Goal: Find specific page/section: Find specific page/section

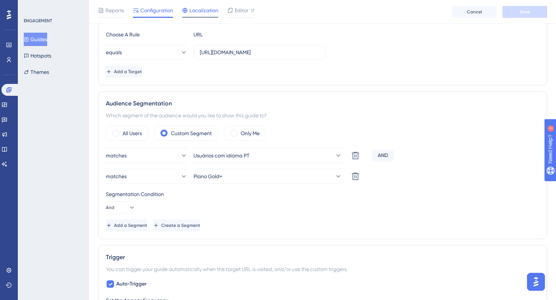
scroll to position [127, 0]
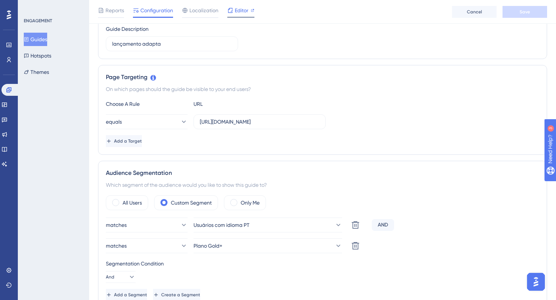
click at [233, 8] on div "Editor" at bounding box center [240, 10] width 27 height 9
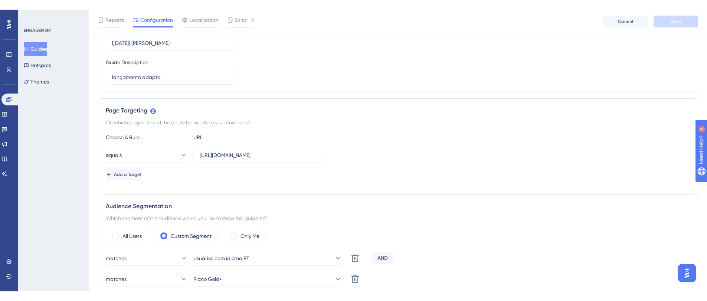
scroll to position [0, 0]
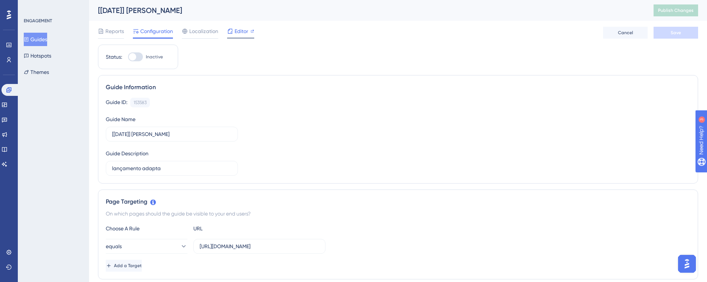
click at [242, 32] on span "Editor" at bounding box center [242, 31] width 14 height 9
